Goal: Information Seeking & Learning: Find contact information

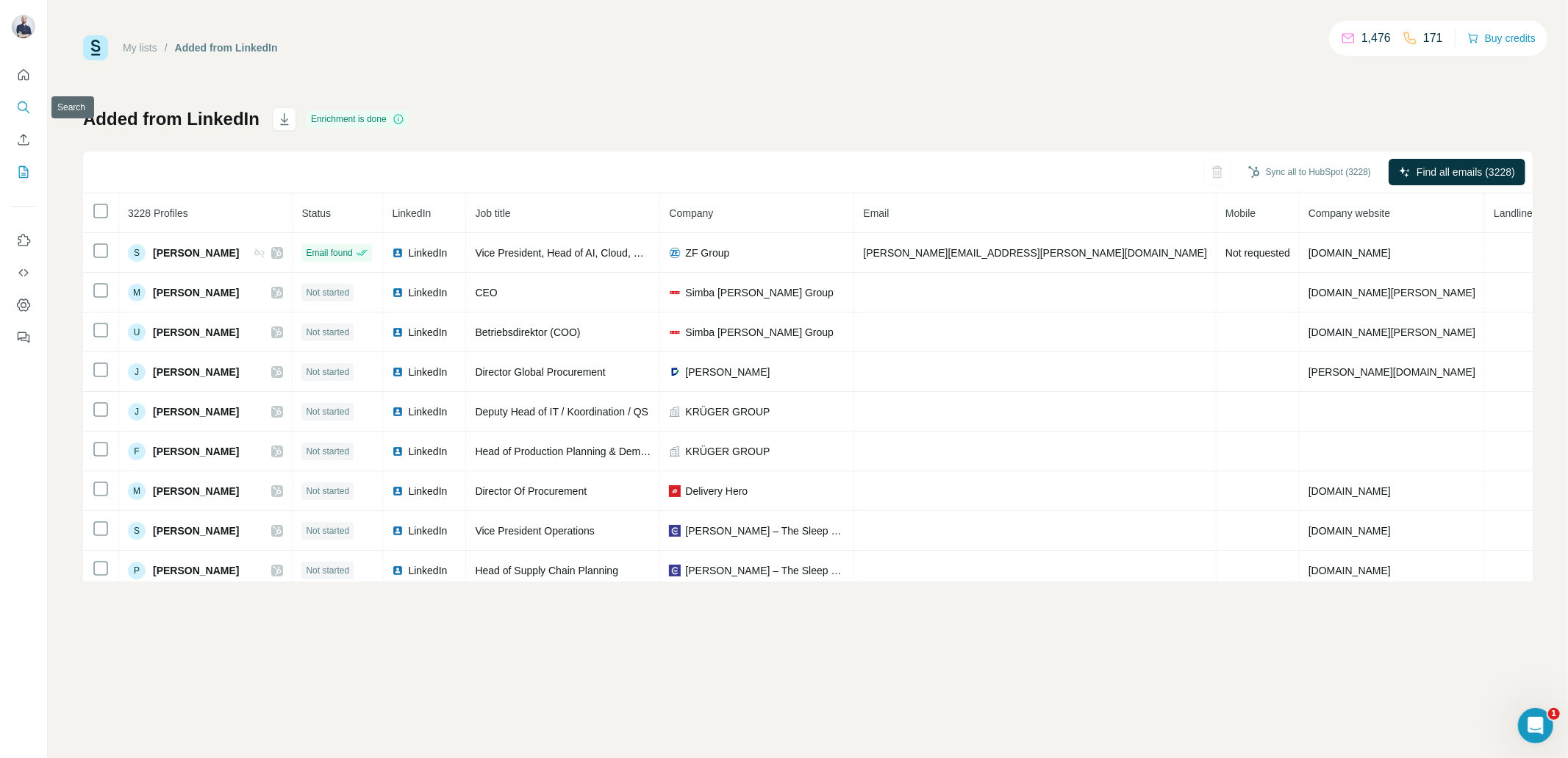
click at [22, 102] on icon "Search" at bounding box center [23, 107] width 15 height 15
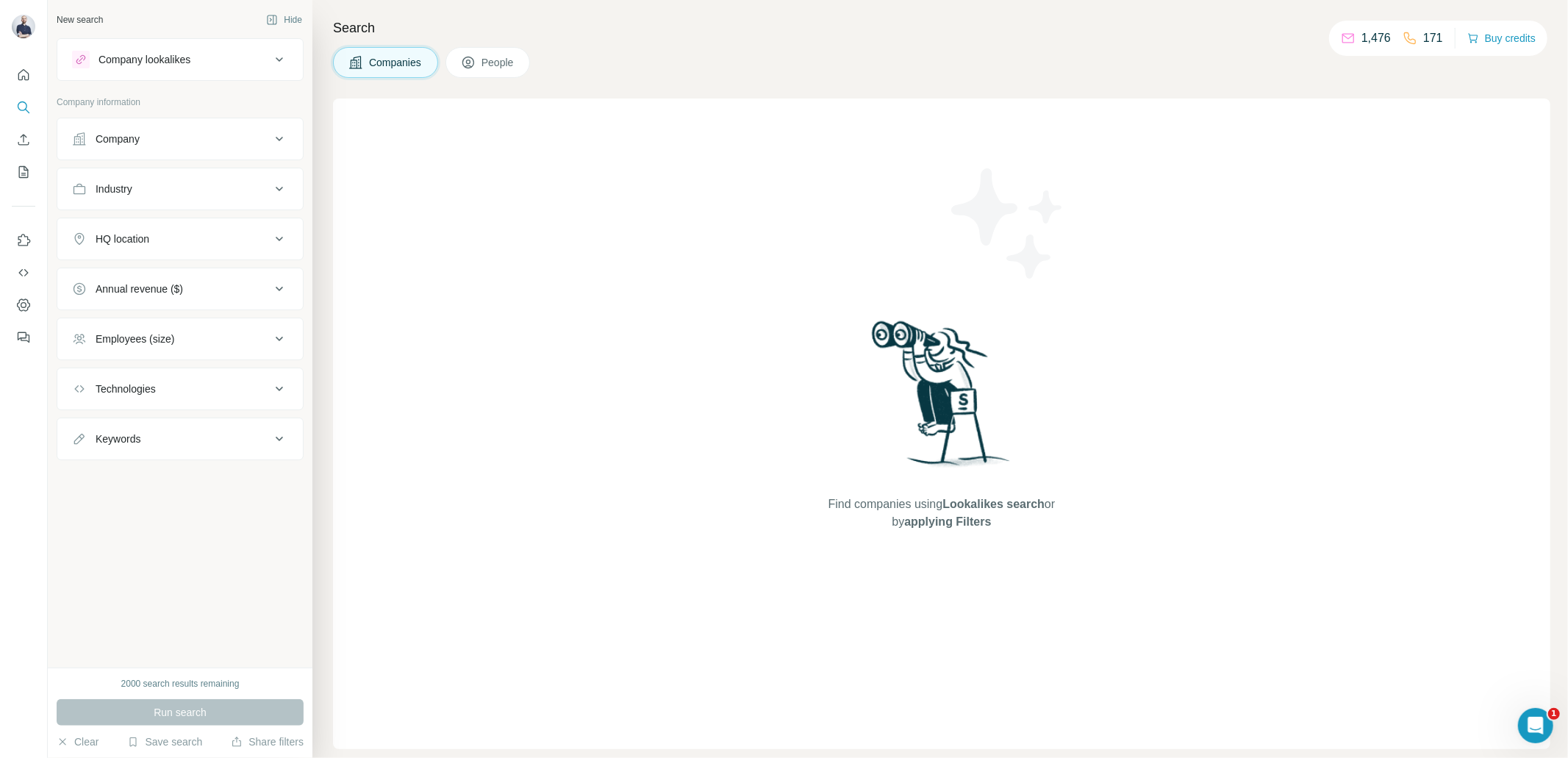
click at [176, 442] on div "Keywords" at bounding box center [171, 438] width 198 height 15
click at [175, 478] on input "text" at bounding box center [165, 476] width 186 height 26
paste input "**********"
type input "**********"
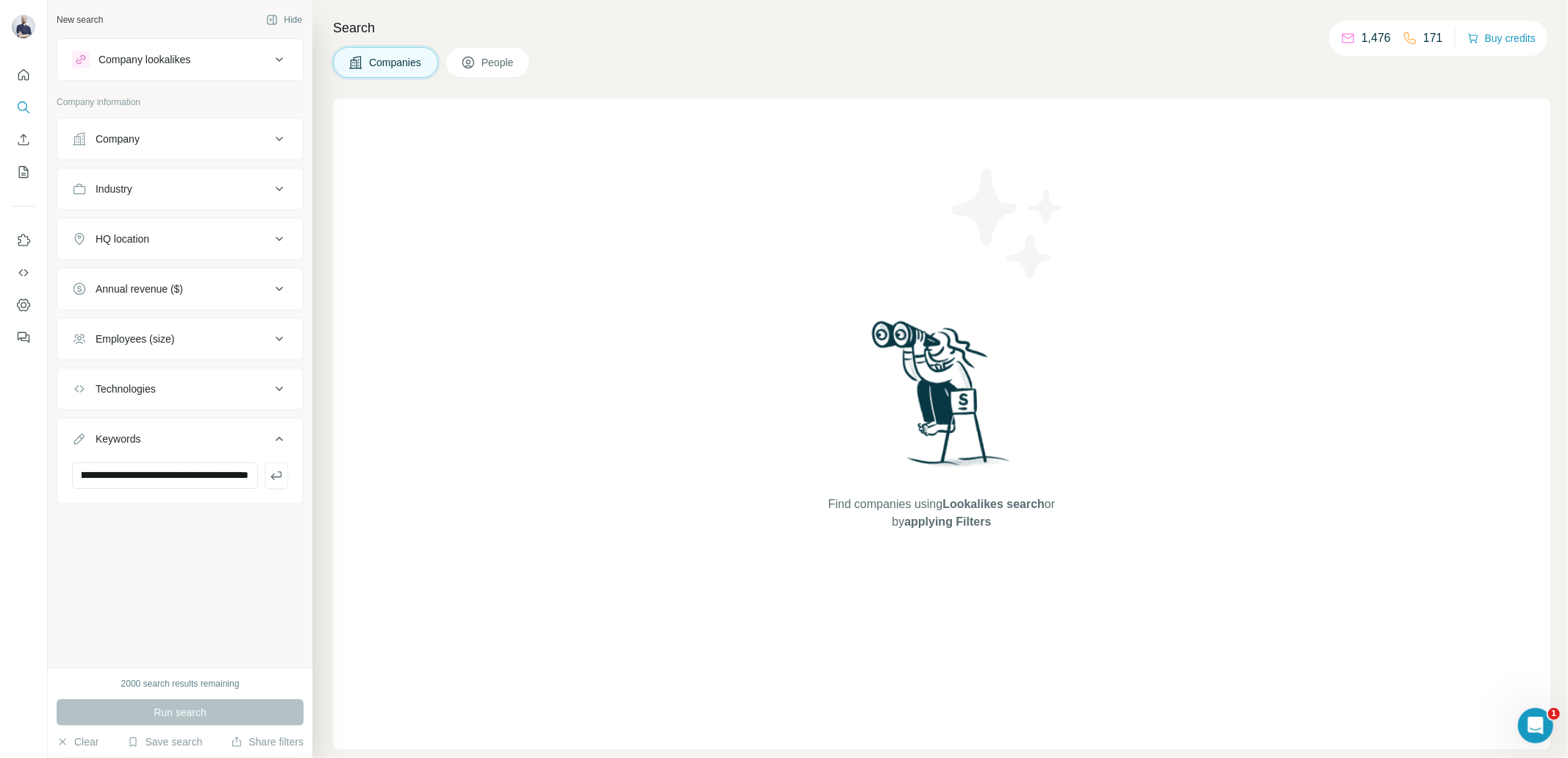
click at [489, 59] on span "People" at bounding box center [498, 62] width 33 height 15
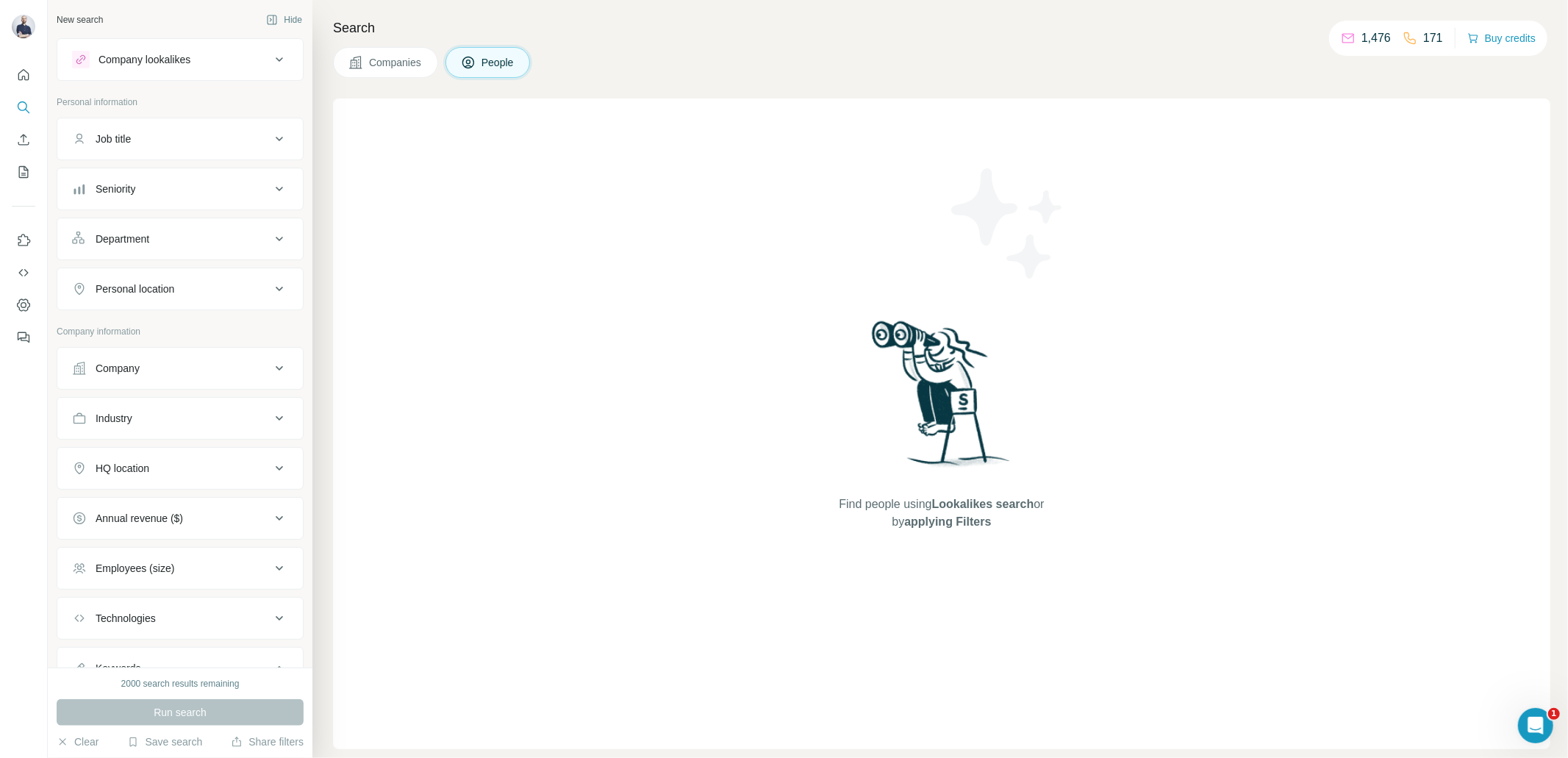
scroll to position [109, 0]
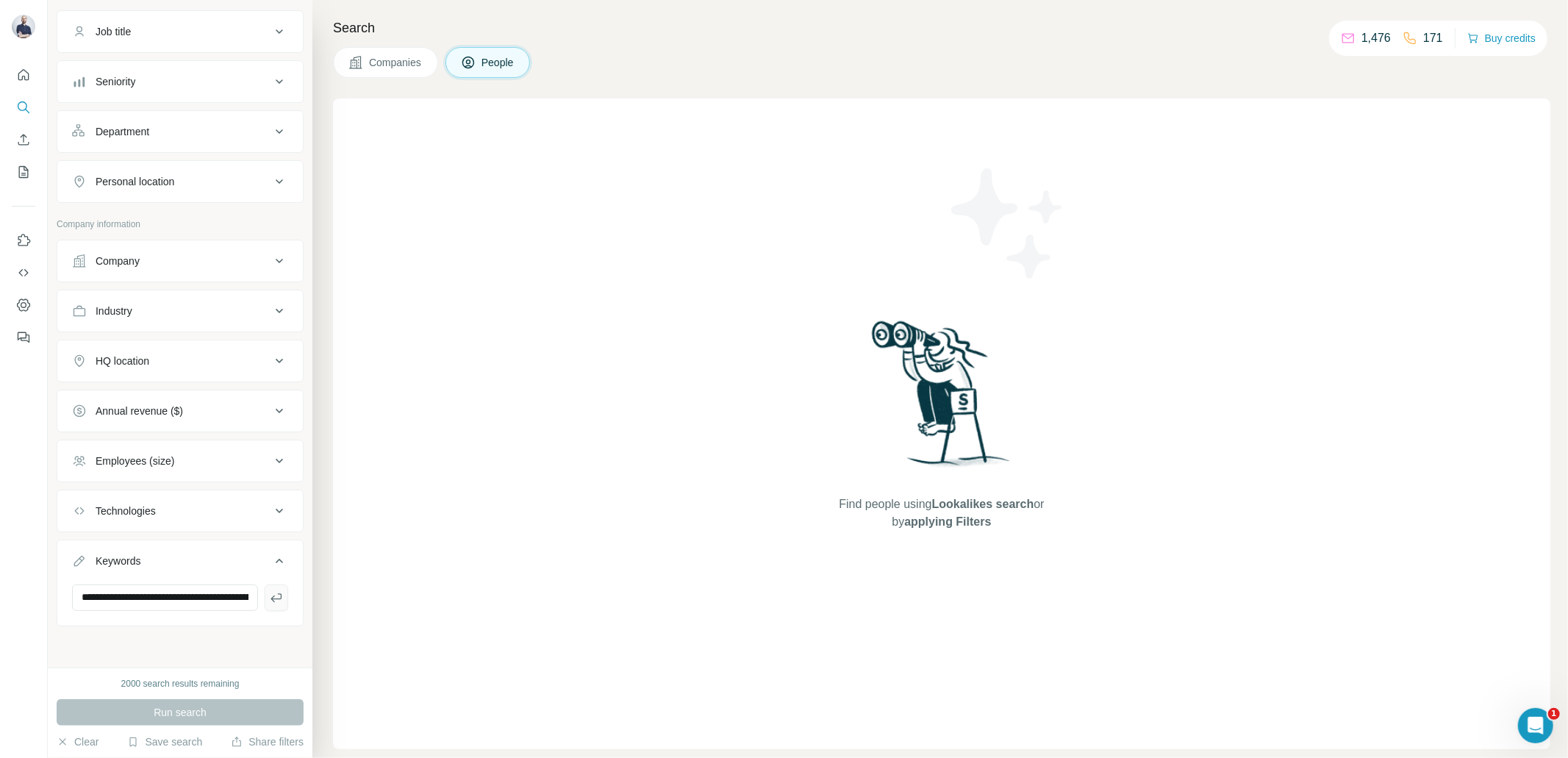
click at [270, 594] on icon "button" at bounding box center [276, 597] width 15 height 15
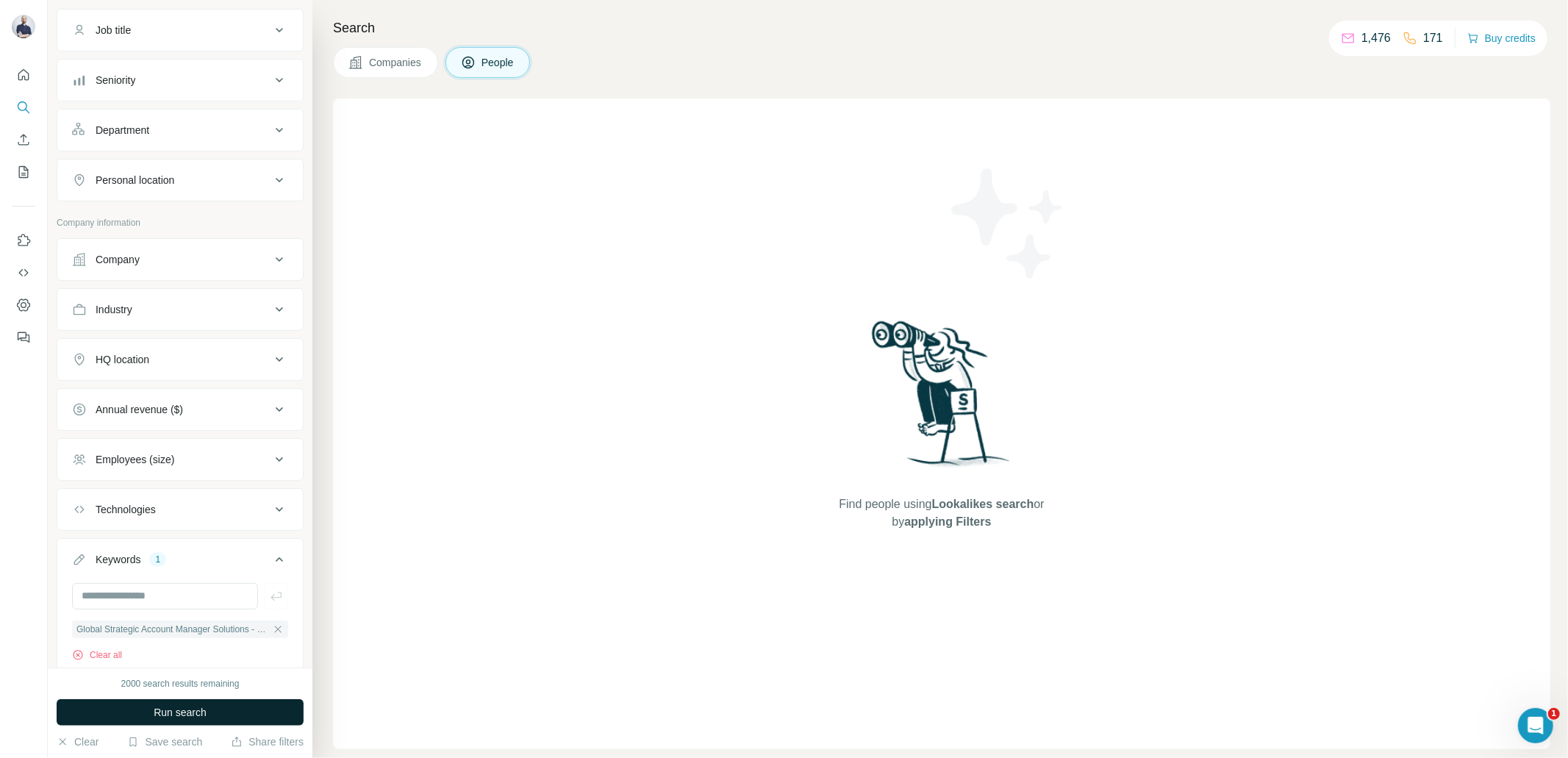
click at [241, 707] on button "Run search" at bounding box center [180, 712] width 247 height 26
click at [279, 630] on icon "button" at bounding box center [278, 629] width 7 height 7
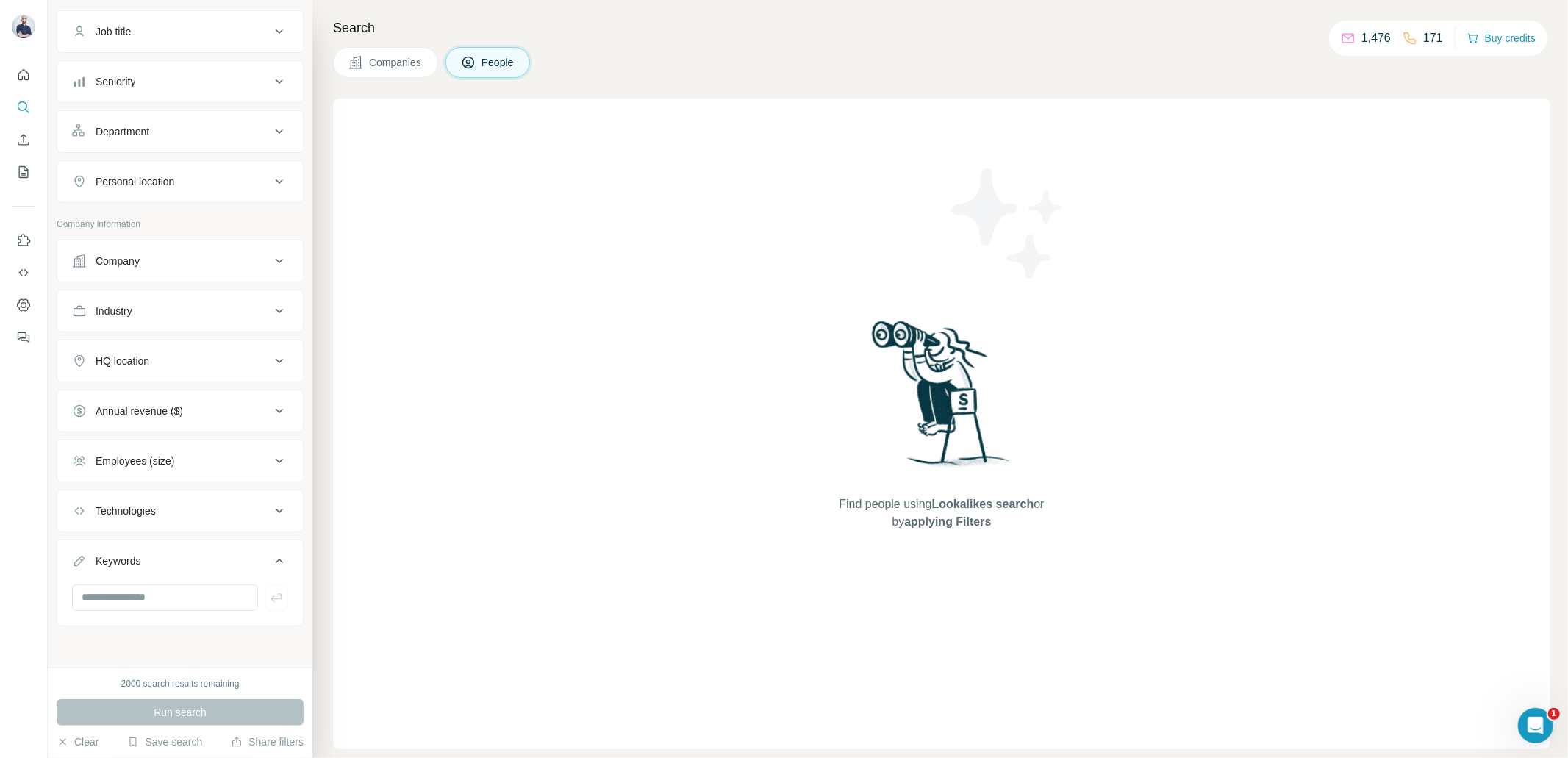
click at [157, 264] on div "Company" at bounding box center [171, 261] width 198 height 15
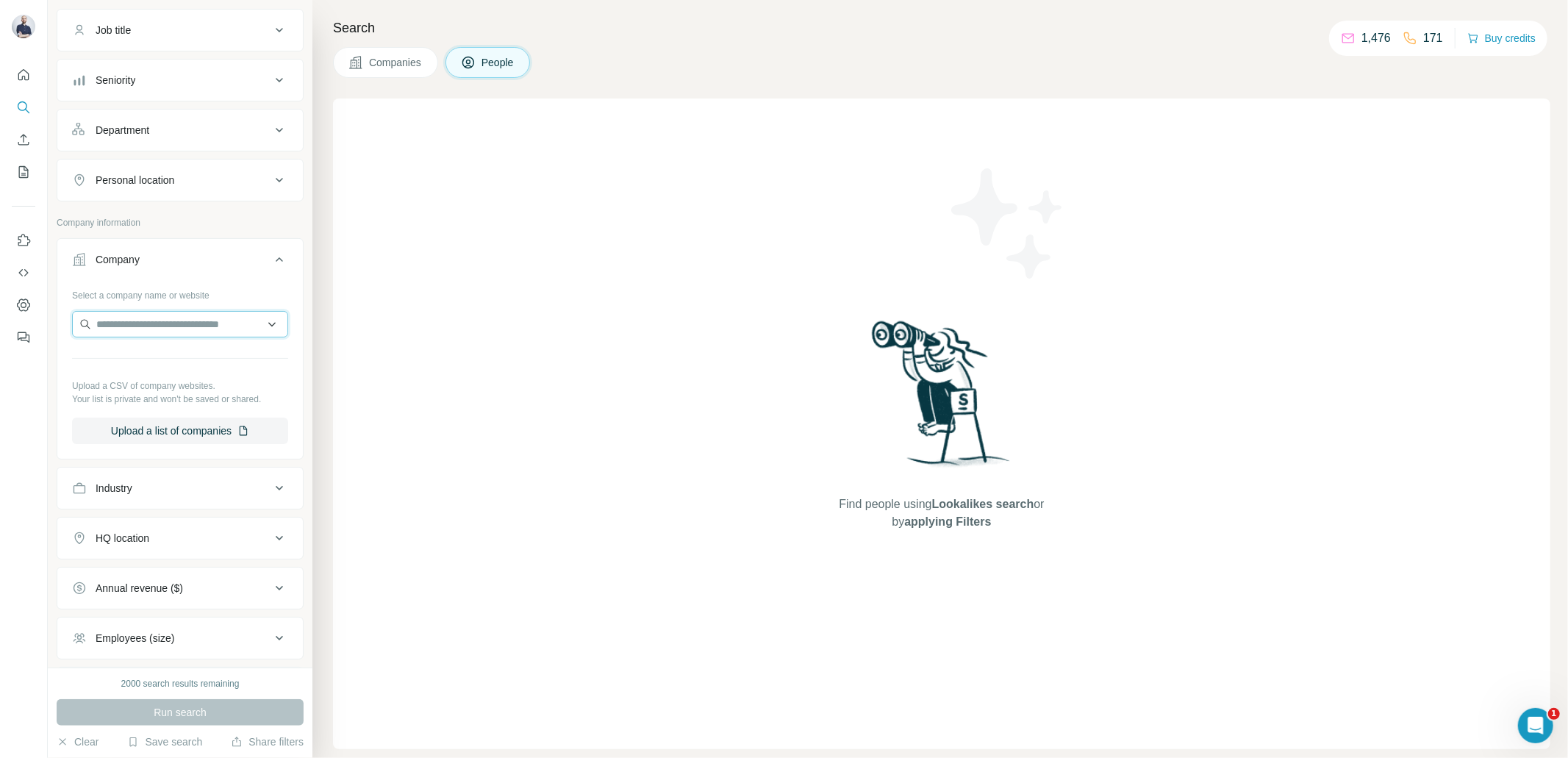
click at [158, 333] on input "text" at bounding box center [179, 324] width 216 height 26
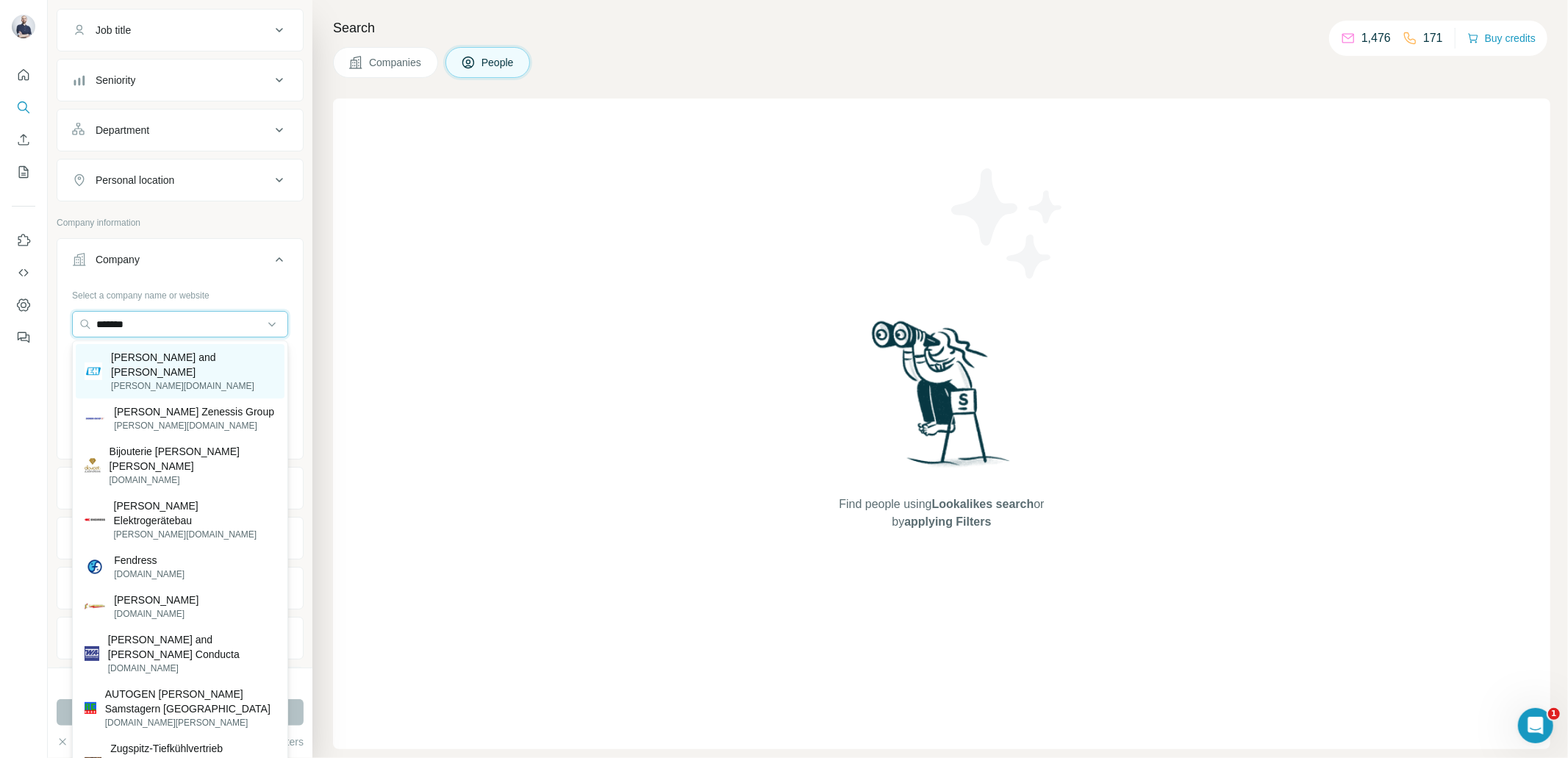
type input "*******"
click at [157, 379] on p "[PERSON_NAME][DOMAIN_NAME]" at bounding box center [193, 385] width 165 height 13
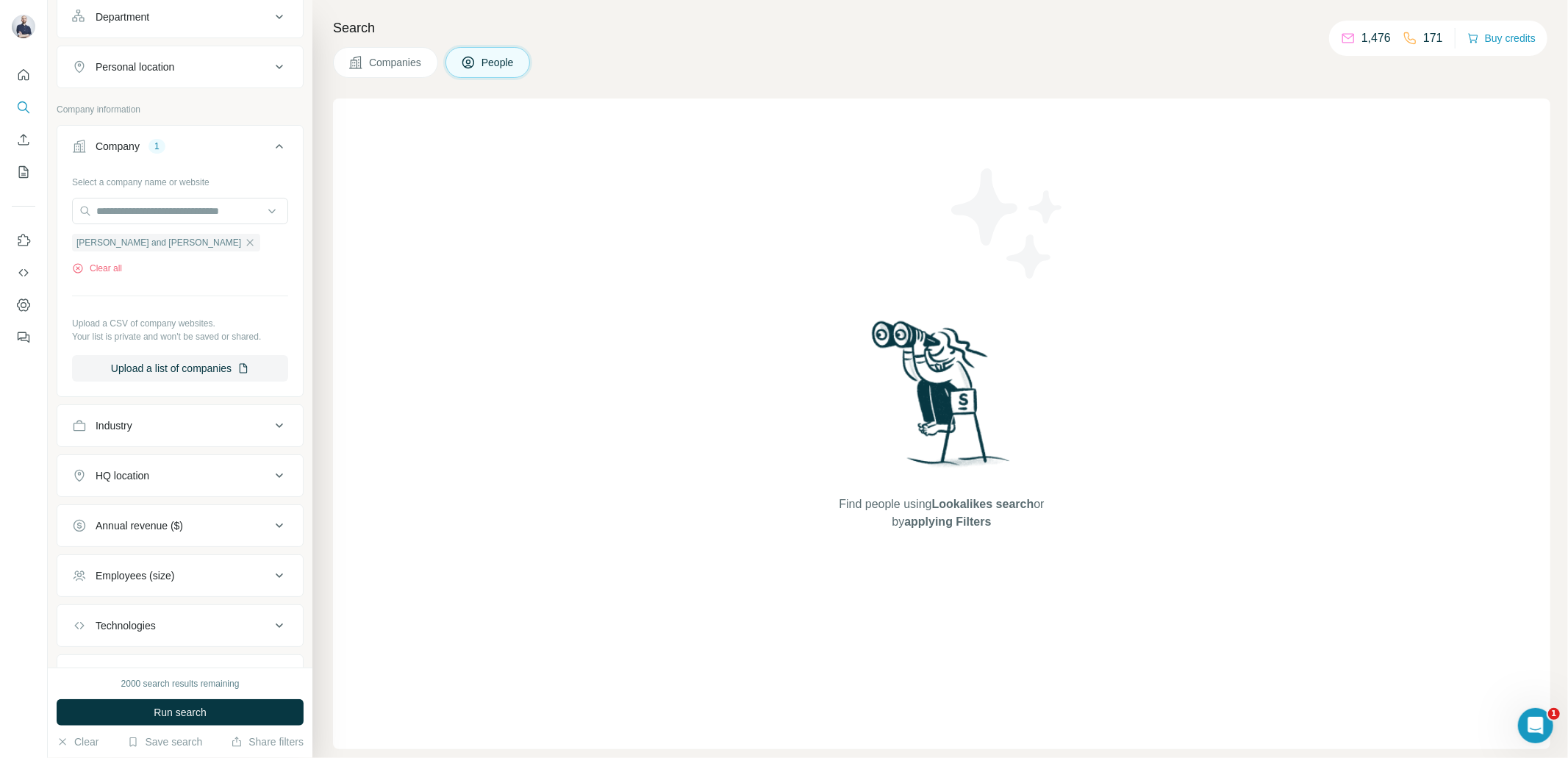
scroll to position [339, 0]
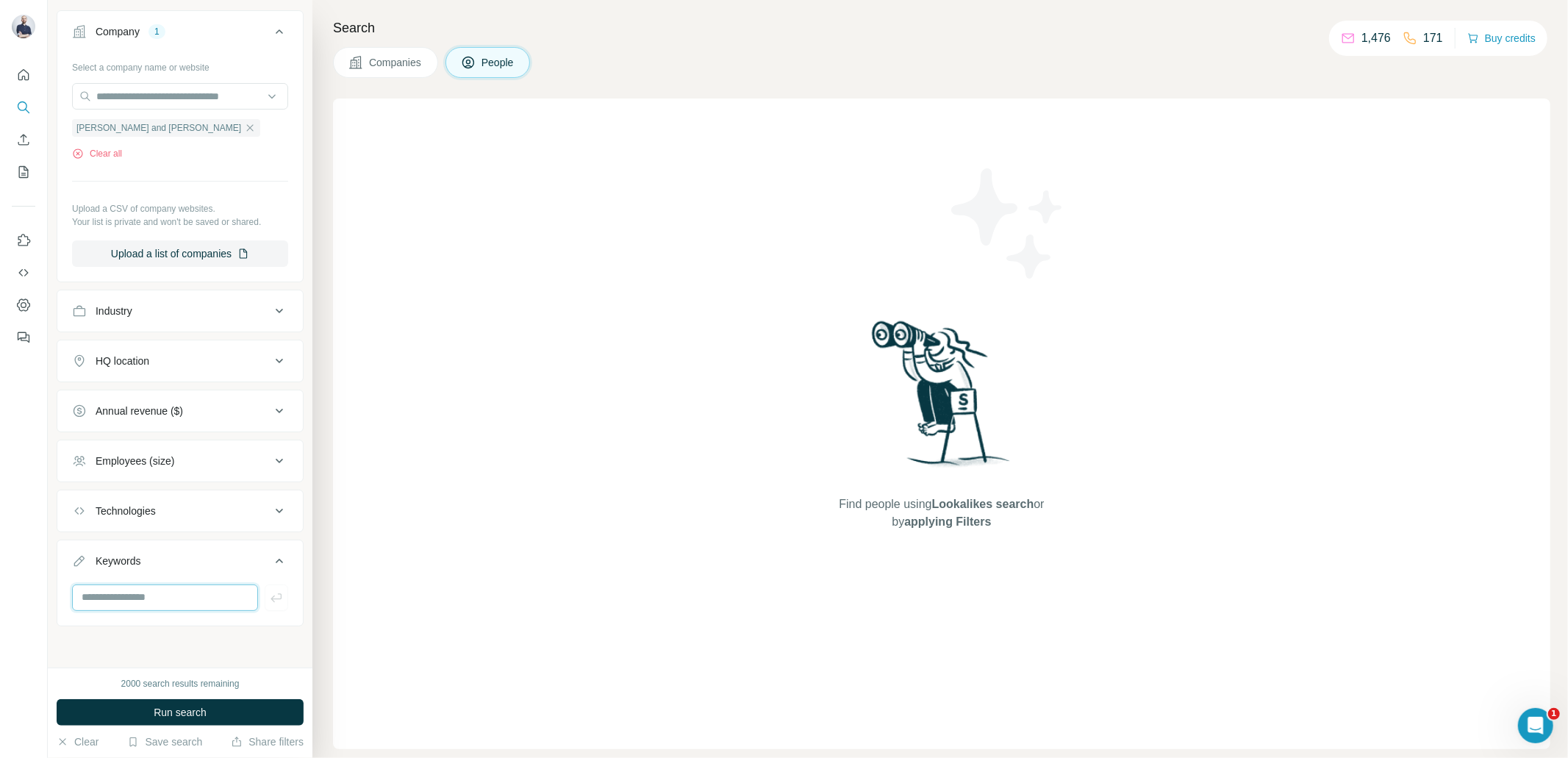
click at [181, 591] on input "text" at bounding box center [165, 597] width 186 height 26
type input "******"
click at [179, 719] on span "Run search" at bounding box center [180, 712] width 53 height 15
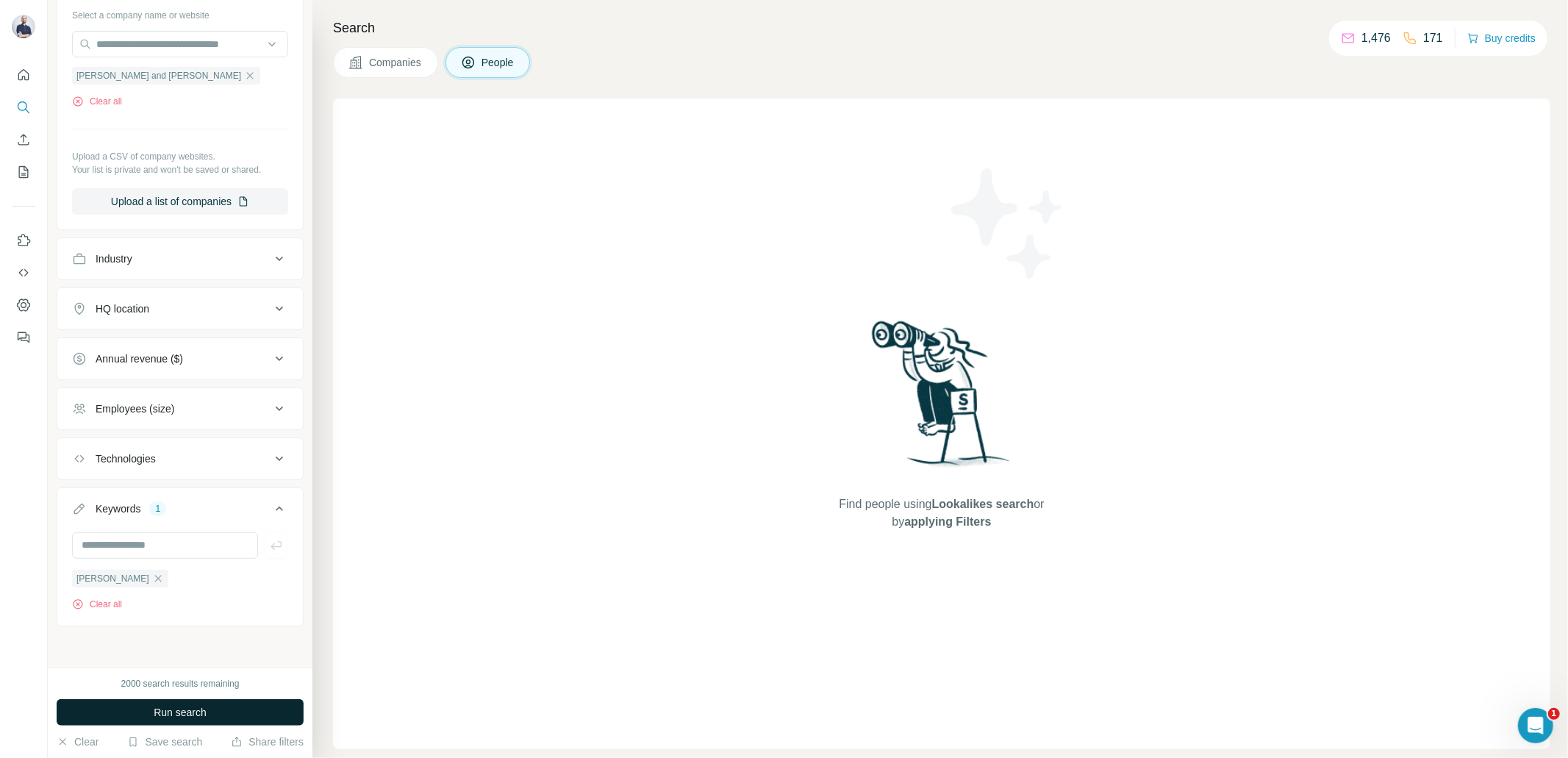
click at [223, 704] on button "Run search" at bounding box center [180, 712] width 247 height 26
click at [221, 716] on button "Run search" at bounding box center [180, 712] width 247 height 26
click at [220, 716] on button "Run search" at bounding box center [180, 712] width 247 height 26
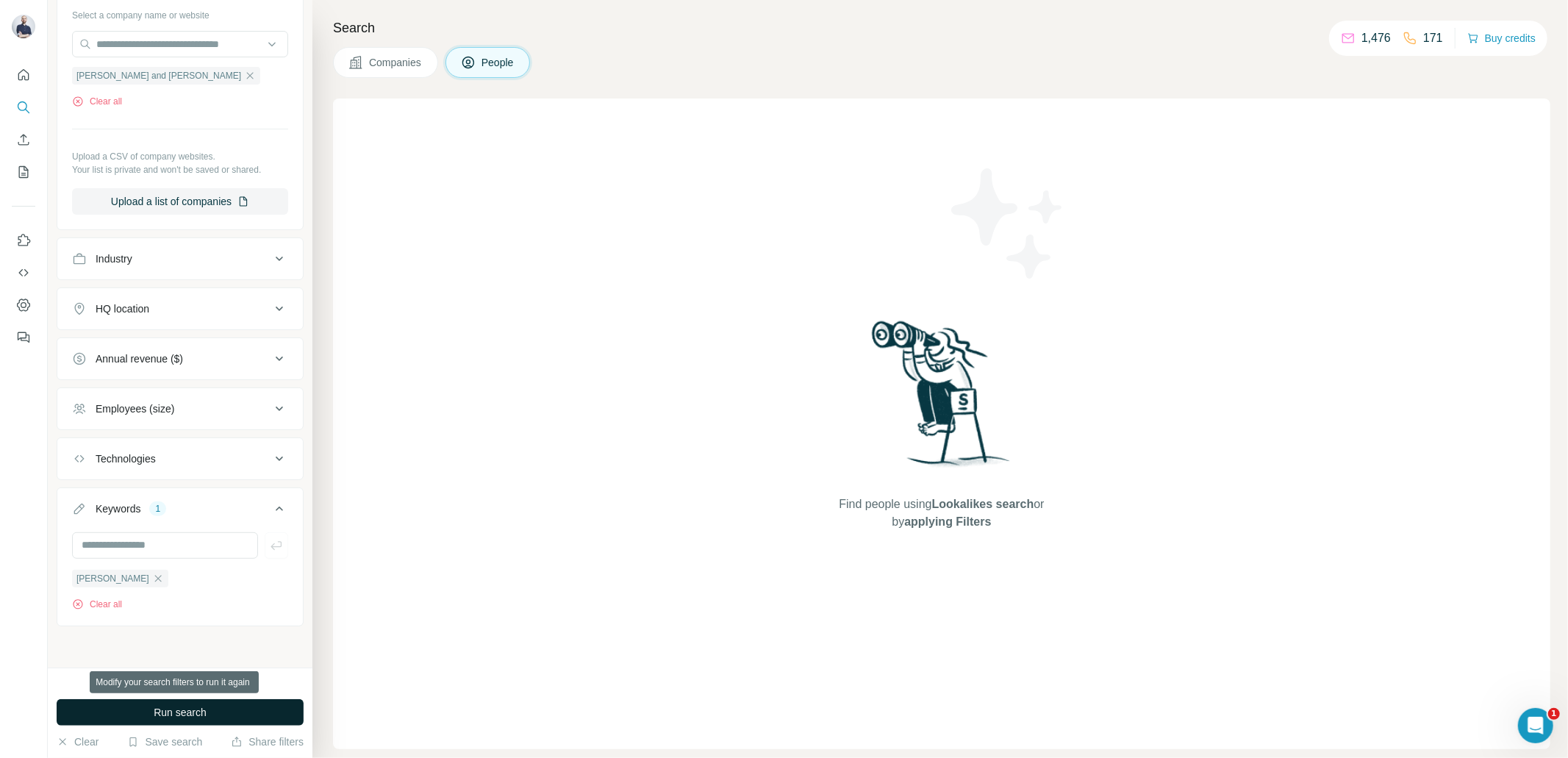
click at [220, 716] on button "Run search" at bounding box center [180, 712] width 247 height 26
click at [154, 576] on icon "button" at bounding box center [157, 578] width 7 height 7
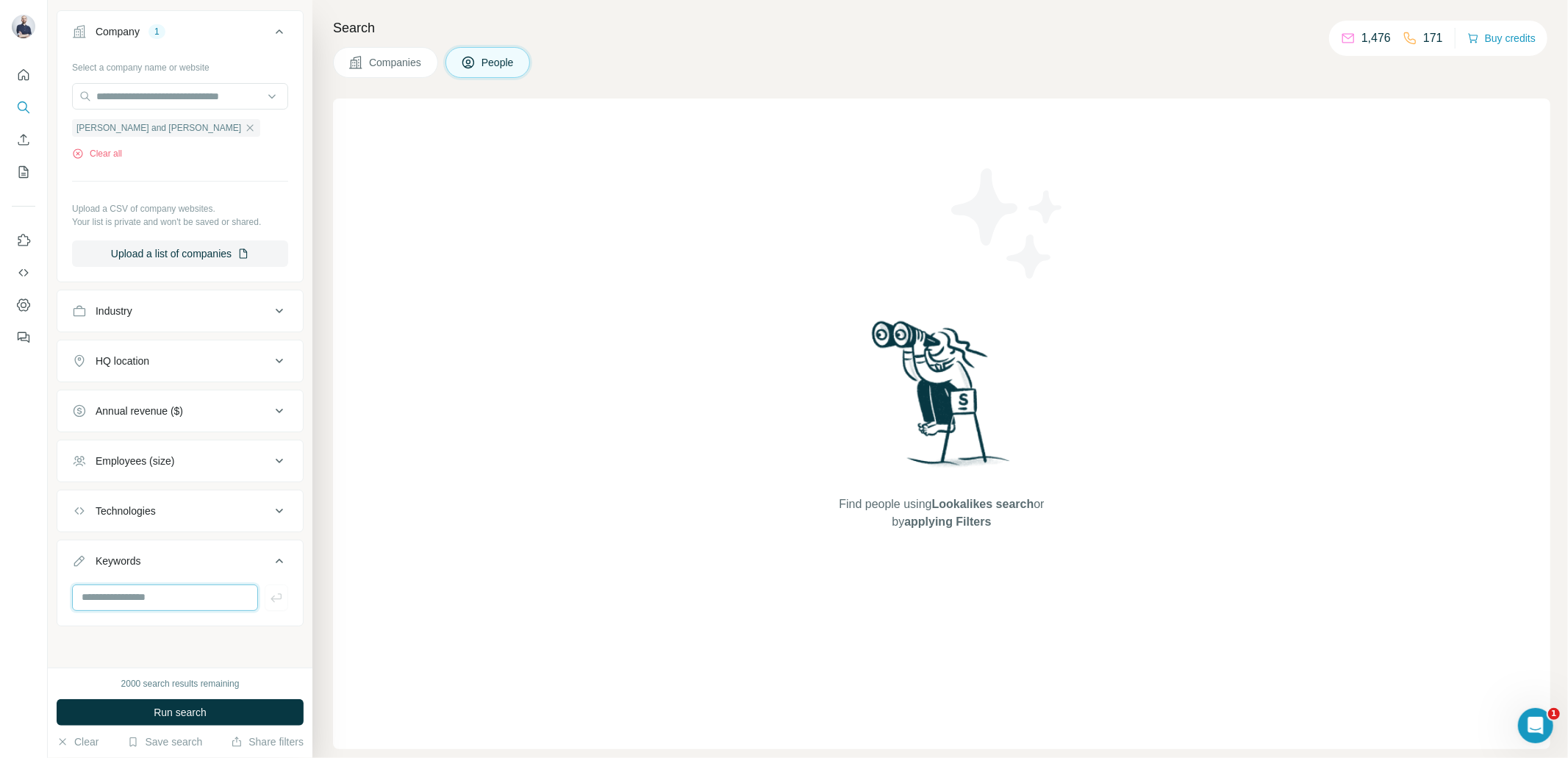
click at [178, 601] on input "text" at bounding box center [165, 597] width 186 height 26
paste input "**********"
type input "**********"
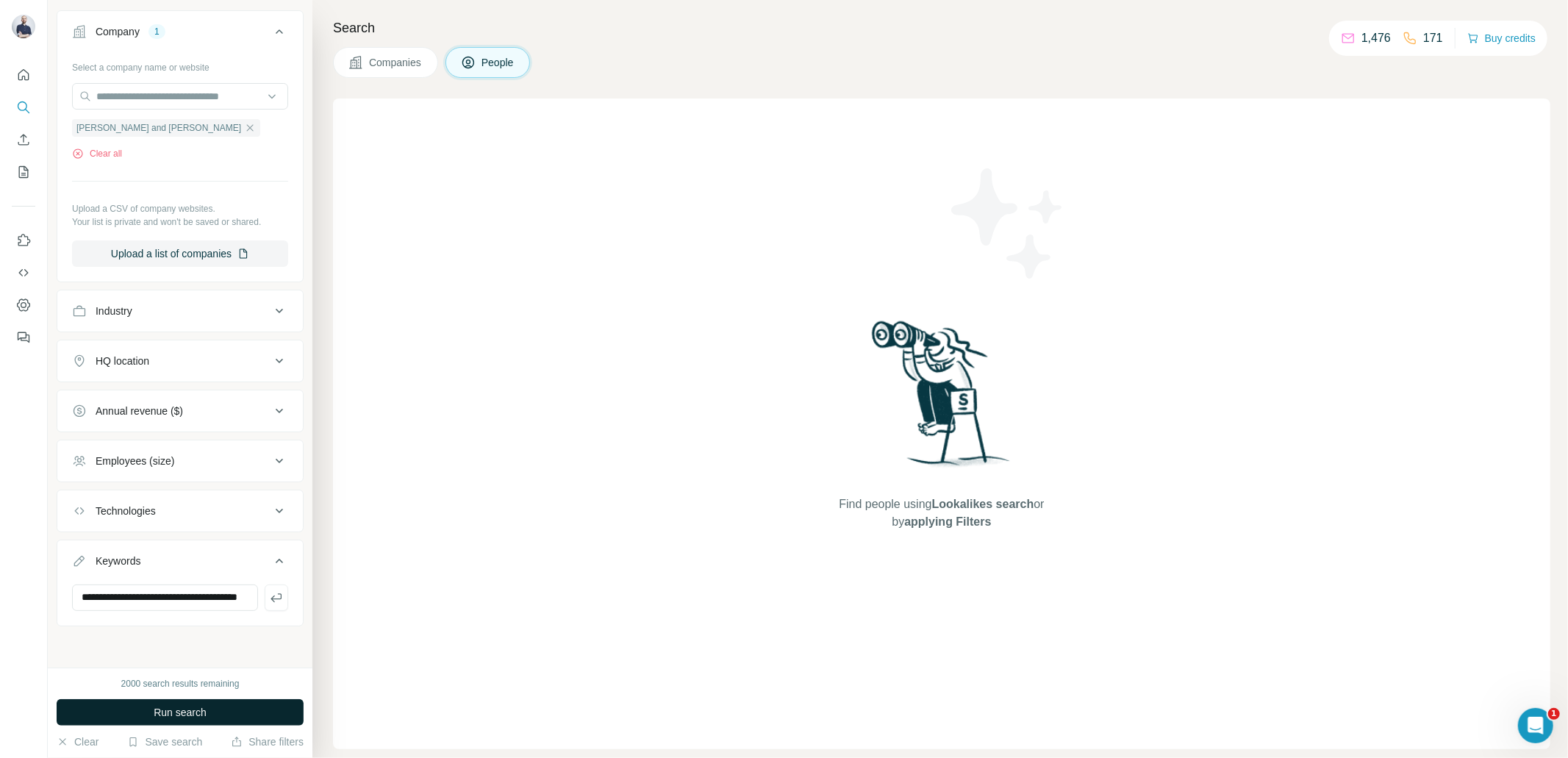
click at [146, 718] on button "Run search" at bounding box center [180, 712] width 247 height 26
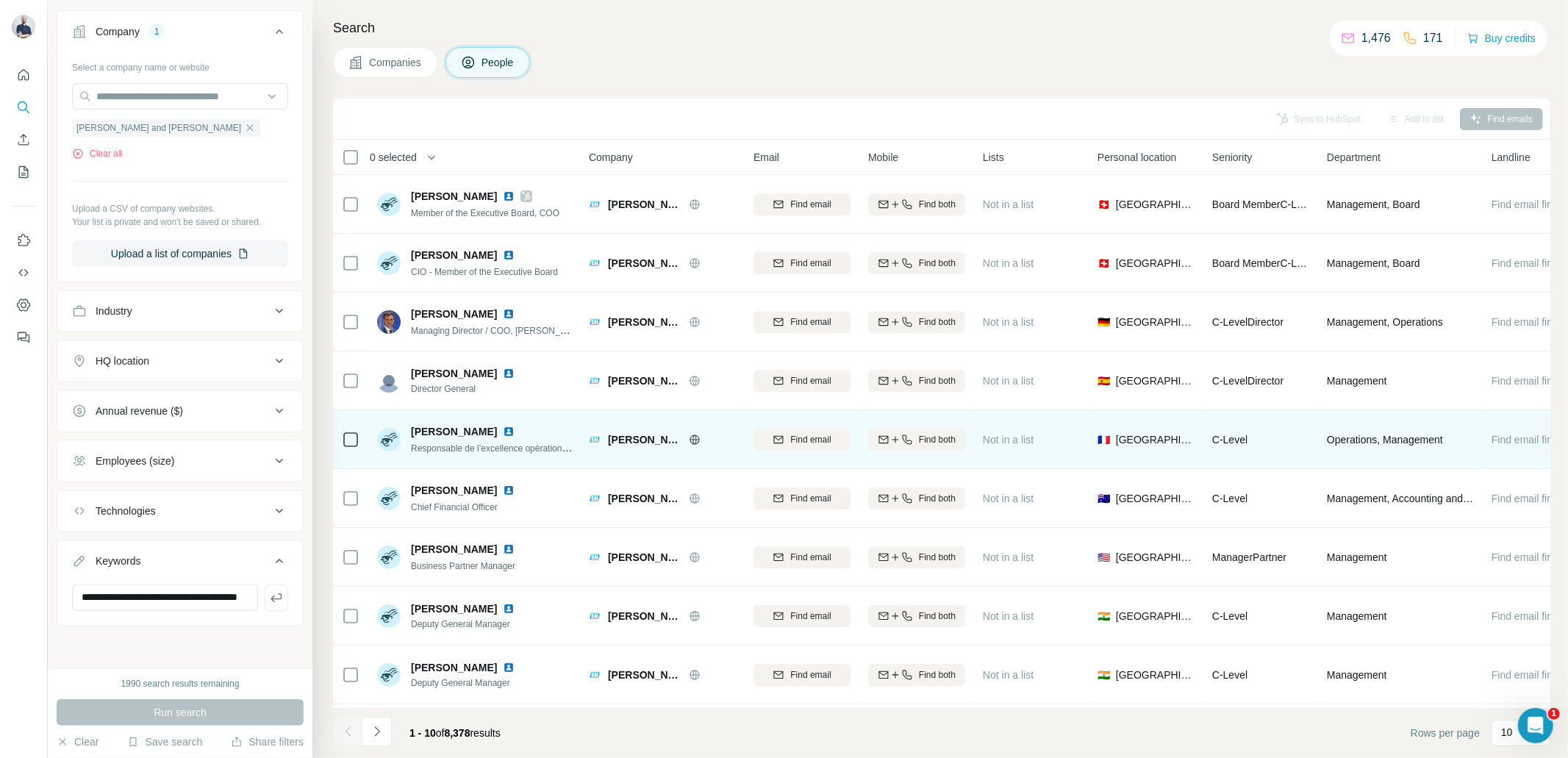
scroll to position [54, 0]
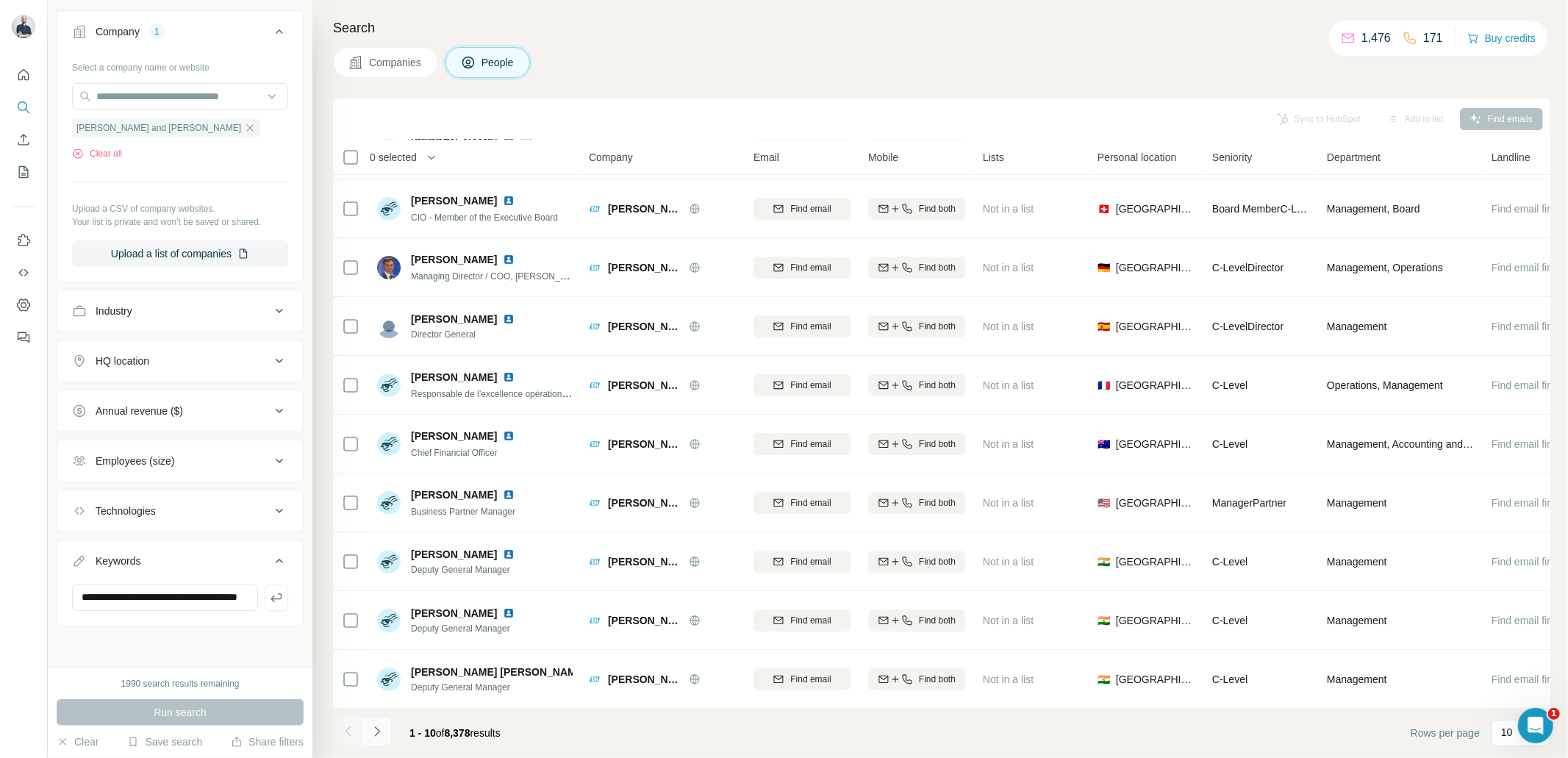
click at [380, 734] on icon "Navigate to next page" at bounding box center [377, 732] width 15 height 15
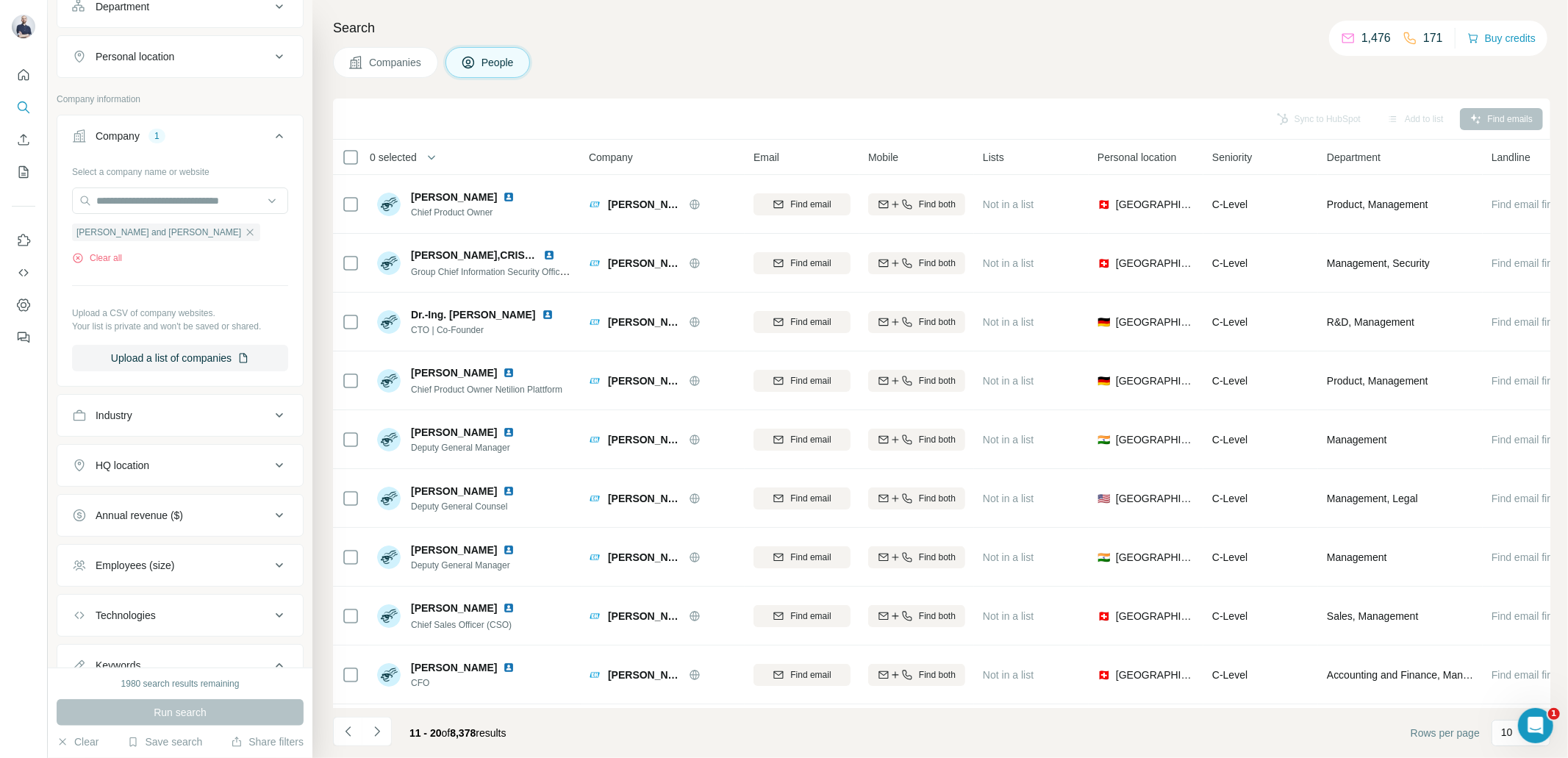
scroll to position [0, 0]
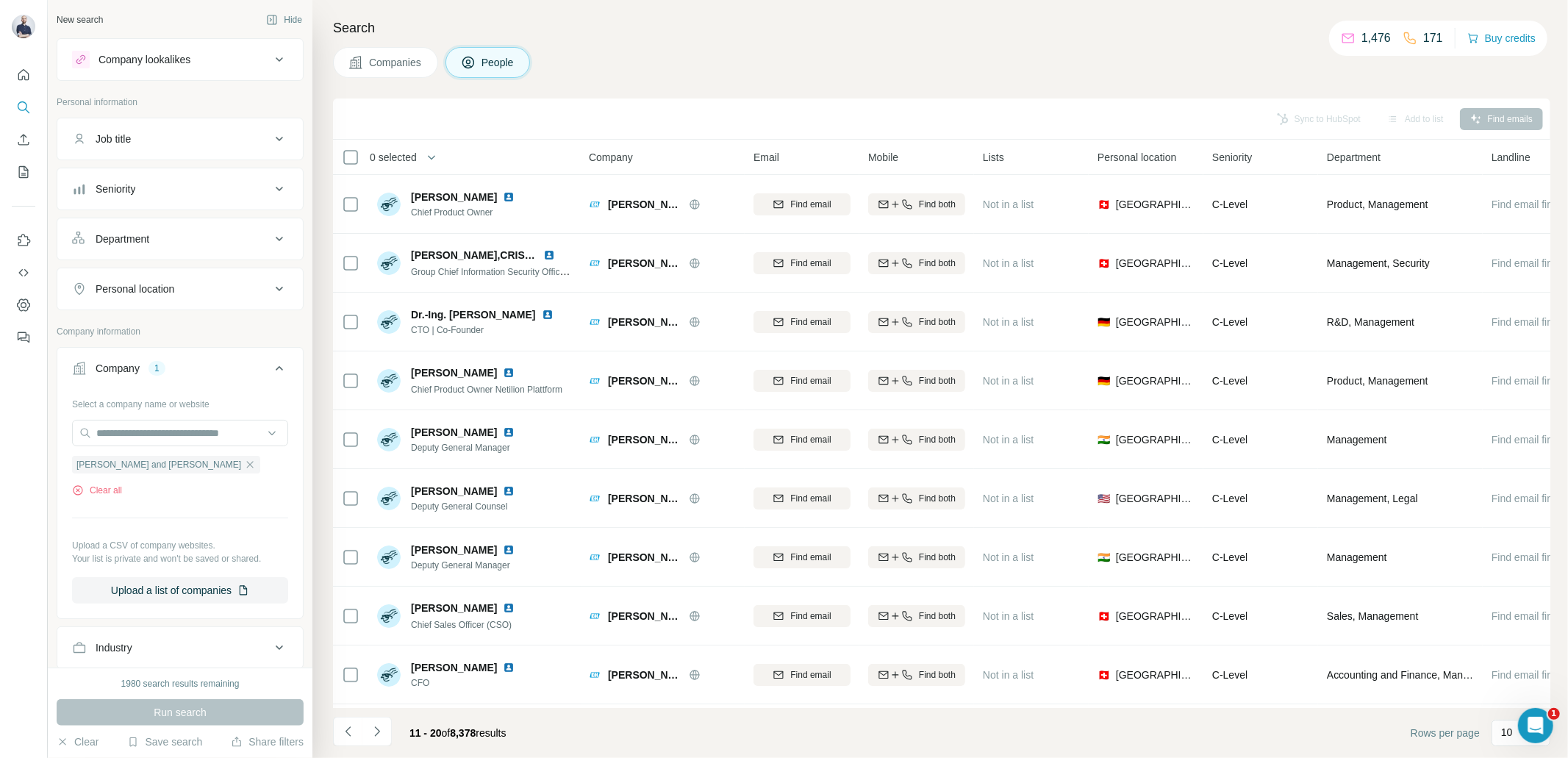
click at [169, 142] on div "Job title" at bounding box center [171, 138] width 198 height 15
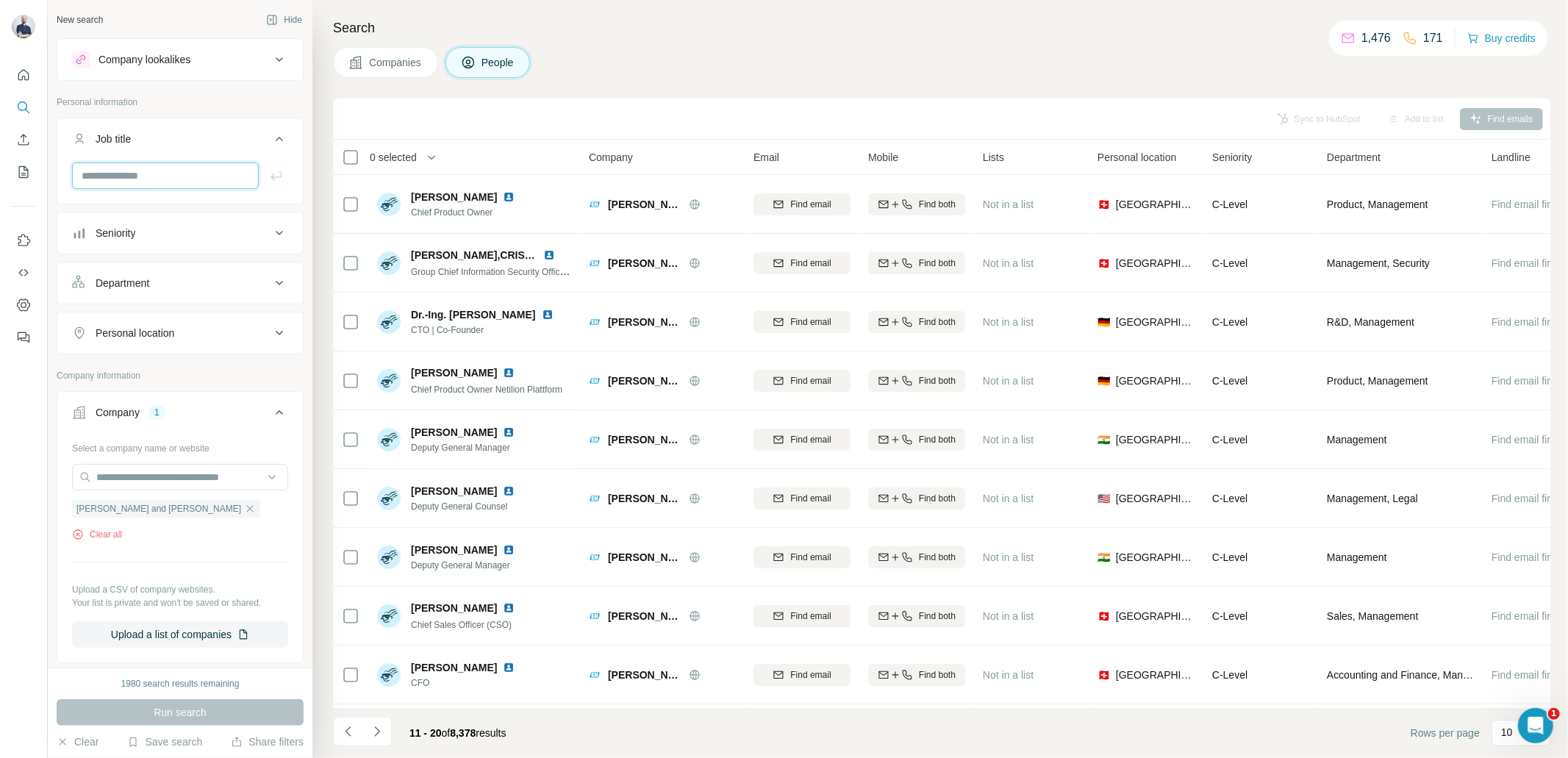
click at [184, 176] on input "text" at bounding box center [165, 176] width 186 height 26
paste input "**********"
type input "**********"
click at [271, 176] on icon "button" at bounding box center [276, 176] width 15 height 15
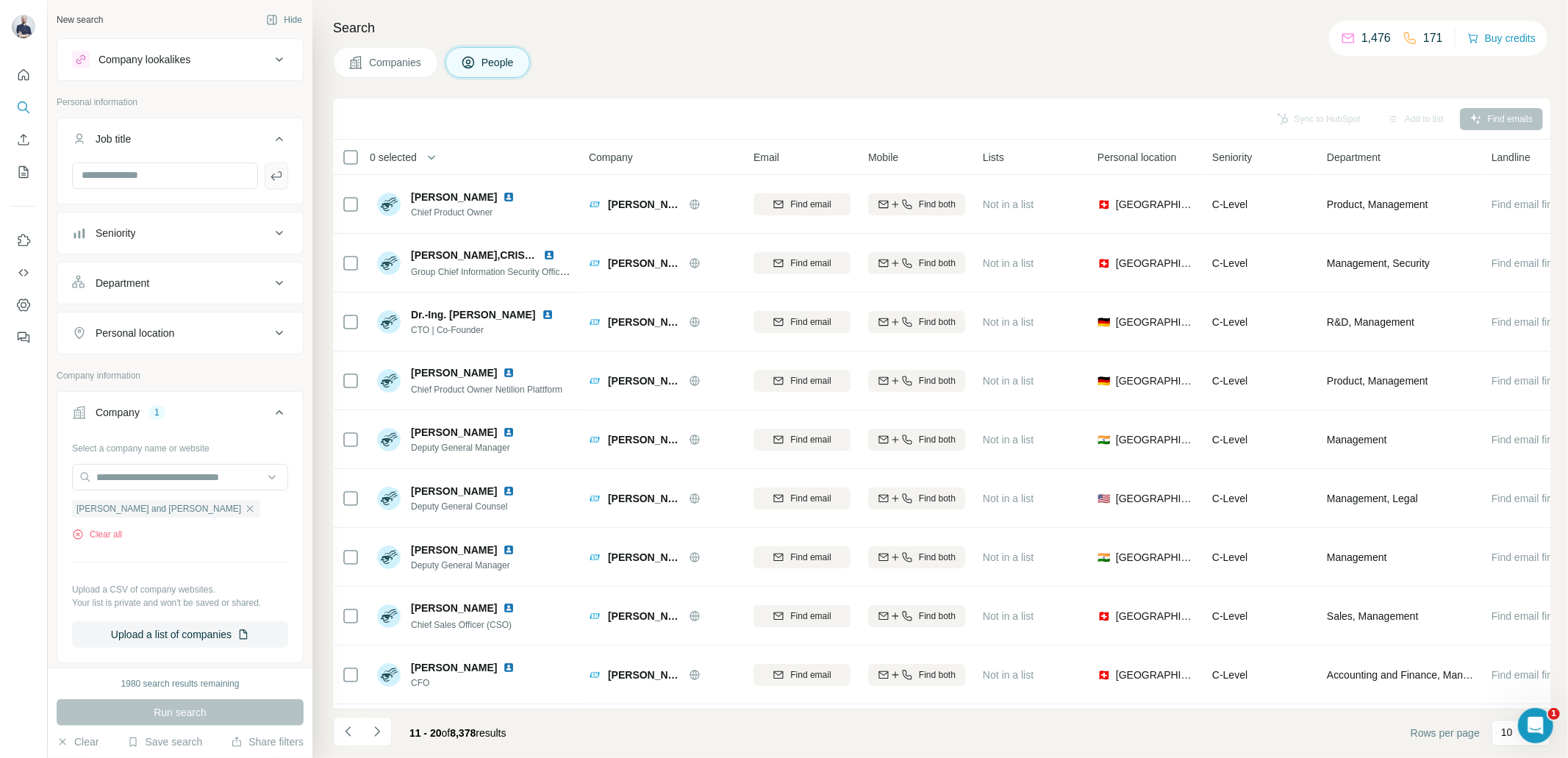
scroll to position [0, 0]
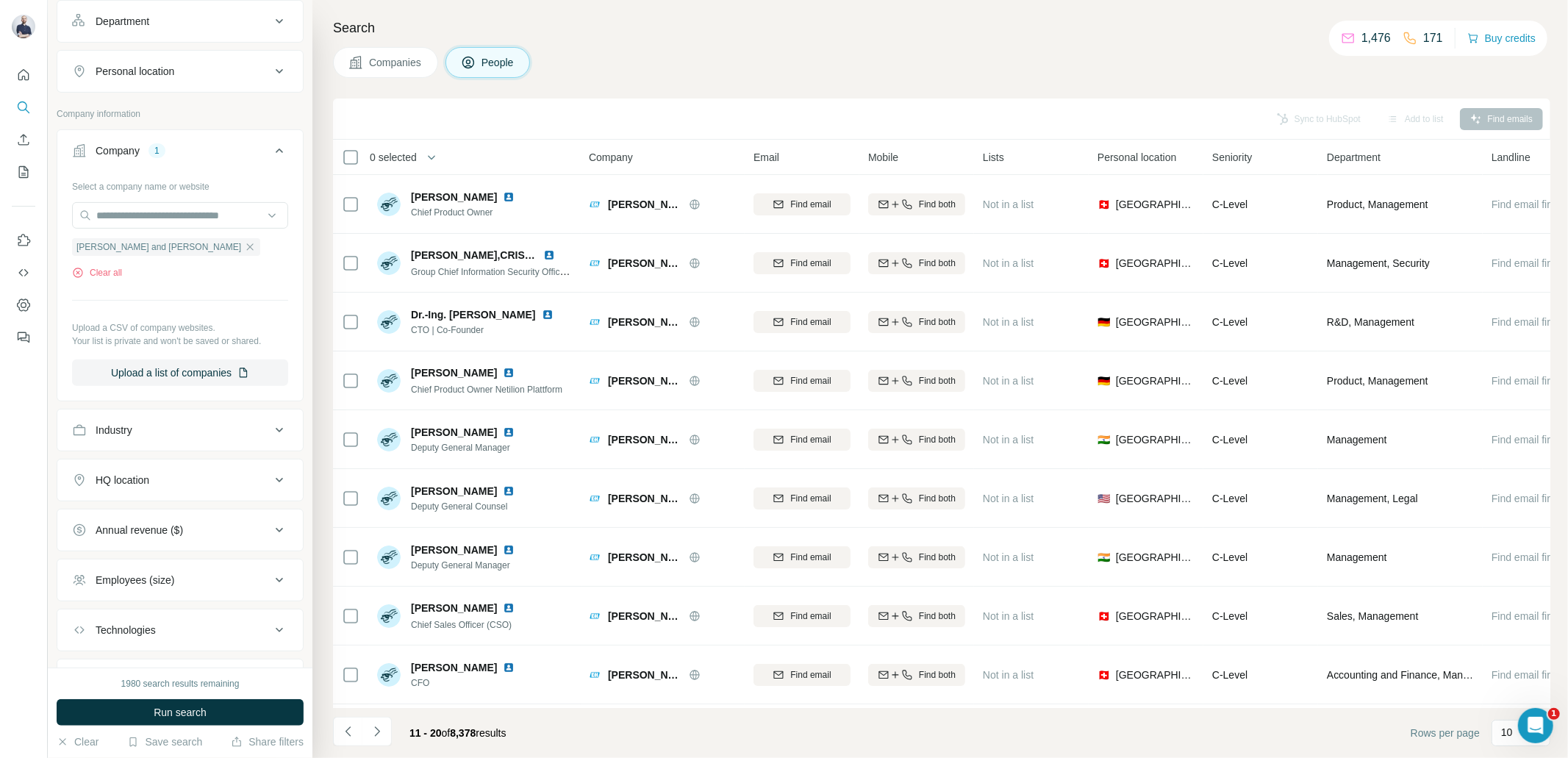
scroll to position [435, 0]
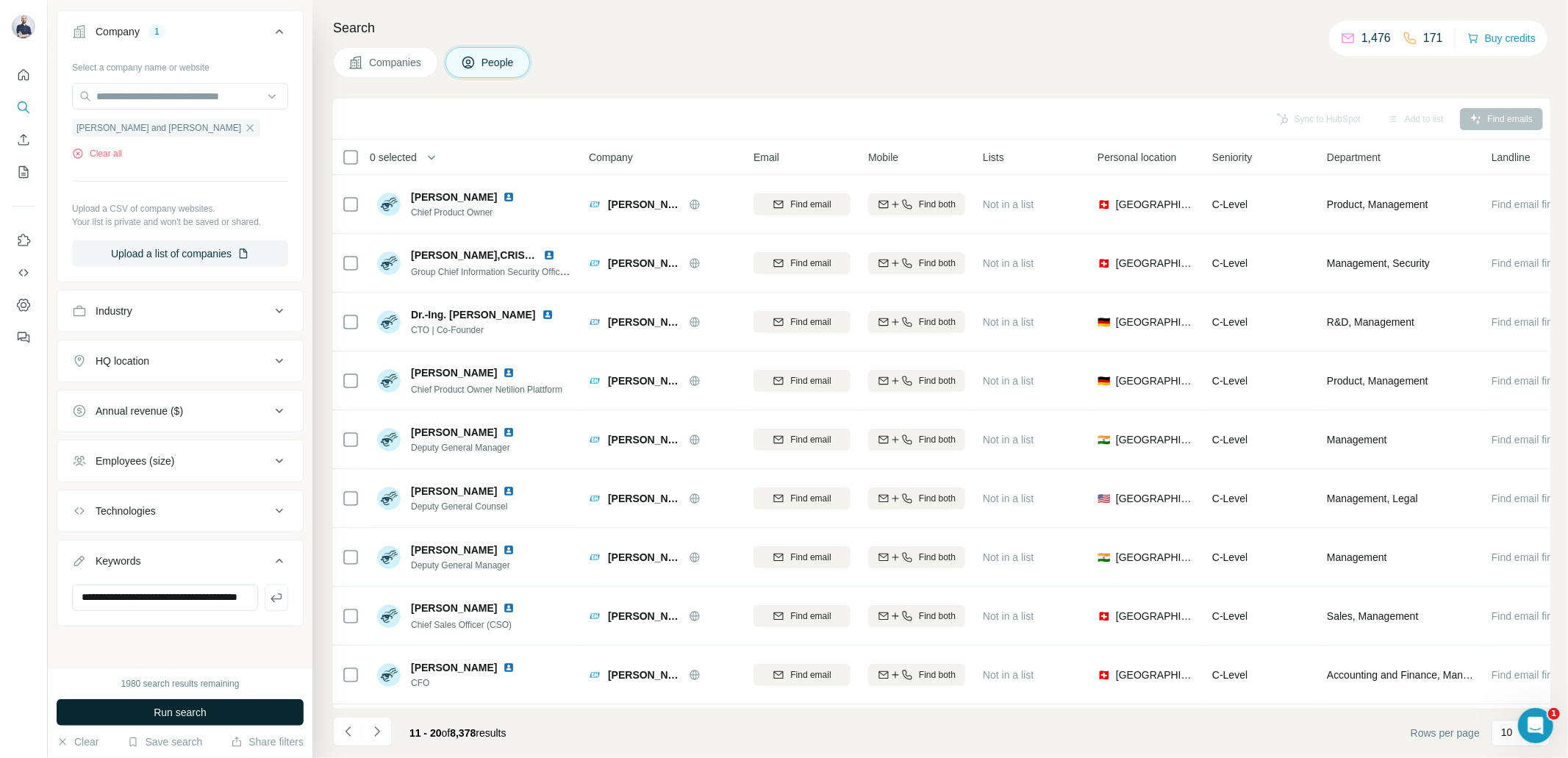
click at [231, 707] on button "Run search" at bounding box center [180, 712] width 247 height 26
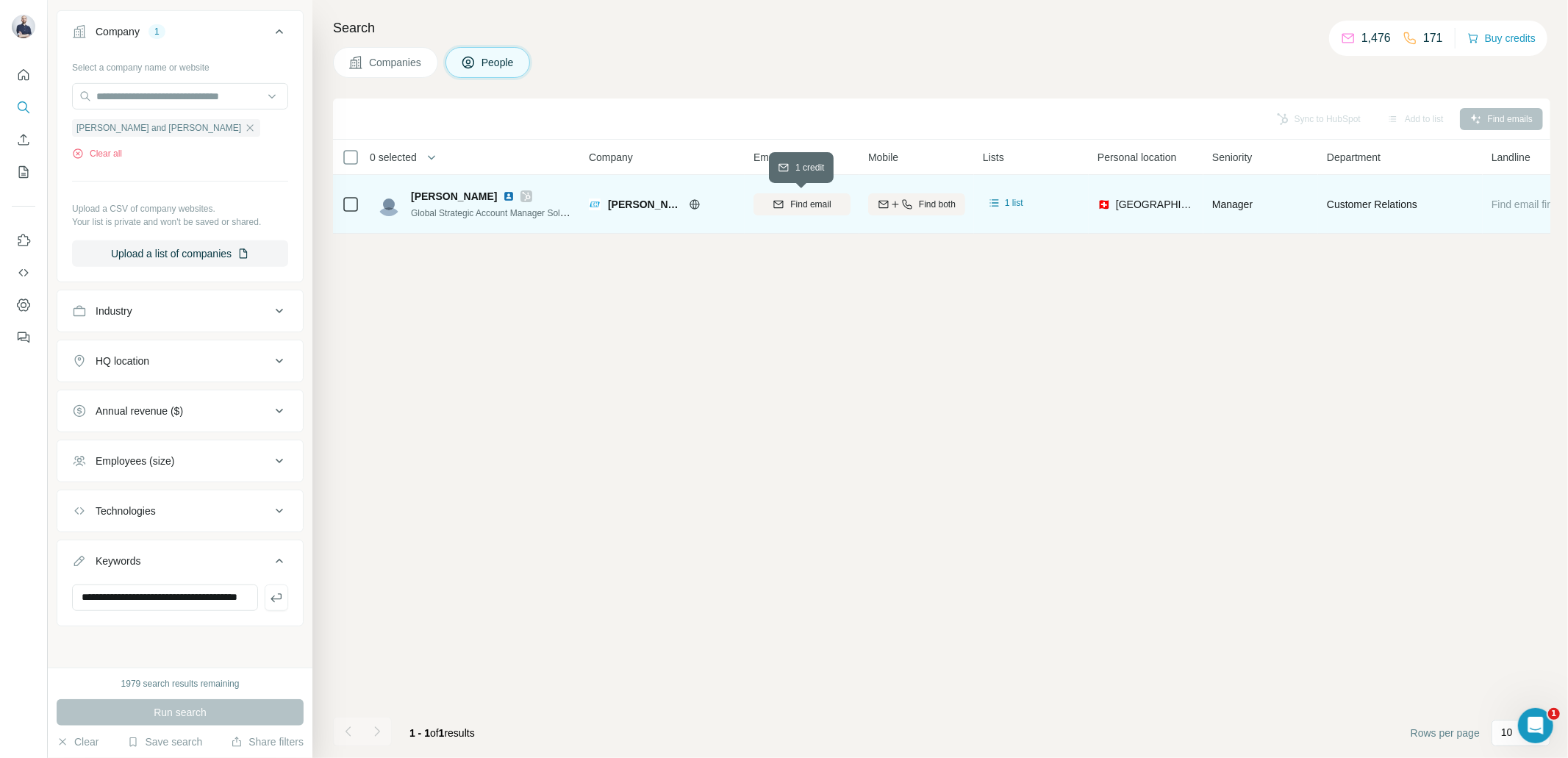
click at [792, 203] on span "Find email" at bounding box center [810, 204] width 40 height 13
click at [919, 202] on span "Find both" at bounding box center [936, 204] width 36 height 13
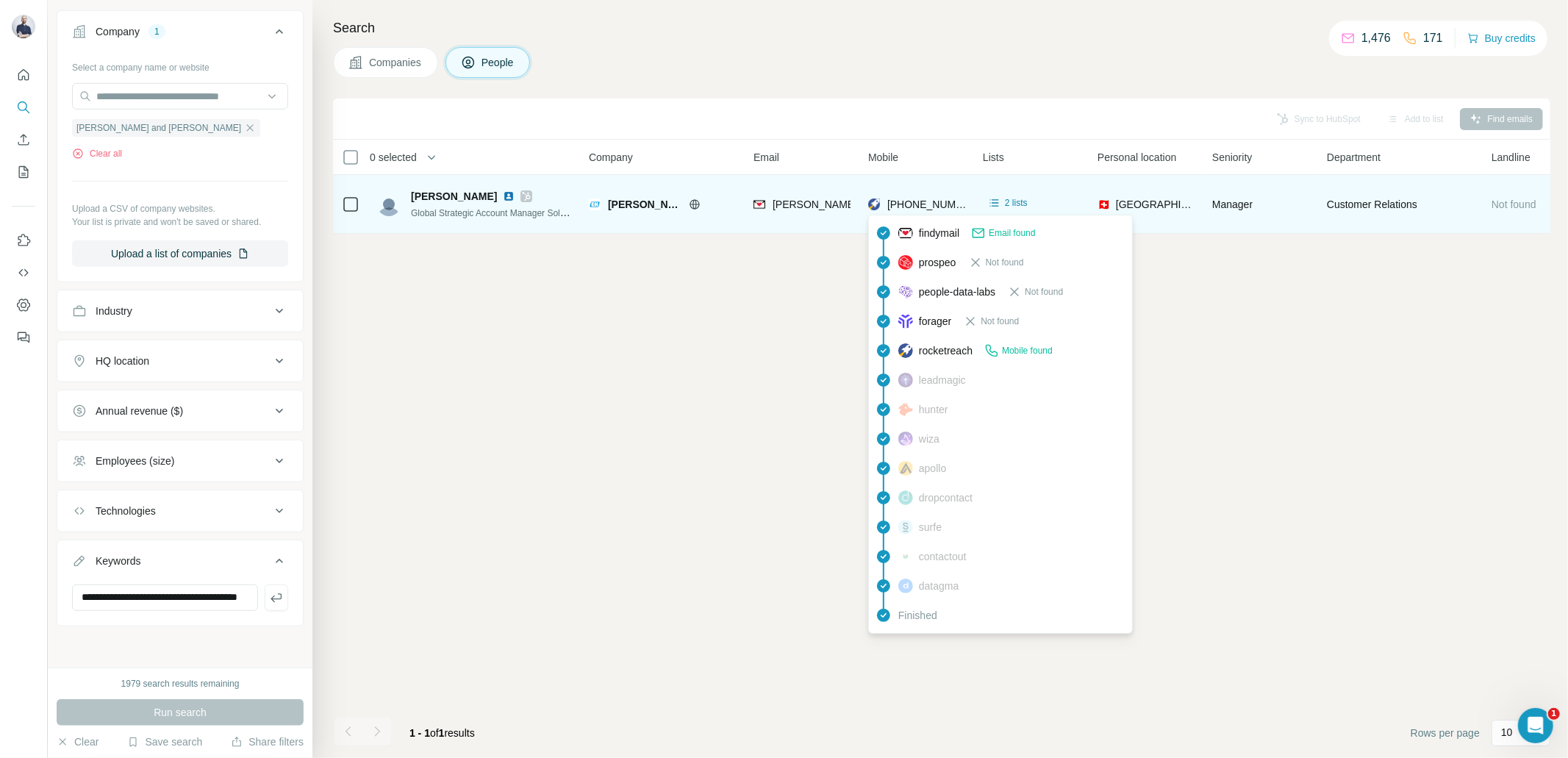
click at [930, 202] on span "[PHONE_NUMBER]" at bounding box center [934, 204] width 92 height 12
click at [915, 207] on span "[PHONE_NUMBER]" at bounding box center [934, 204] width 92 height 12
copy span "41797804096"
